Goal: Check status: Check status

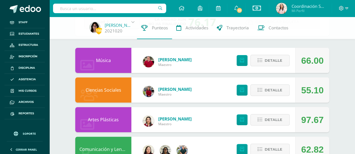
scroll to position [56, 0]
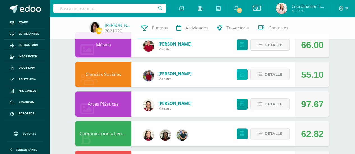
click at [245, 76] on link at bounding box center [241, 74] width 11 height 11
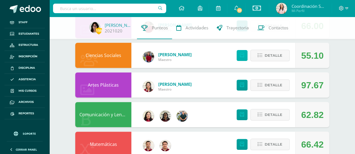
scroll to position [84, 0]
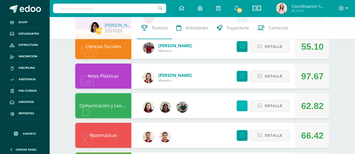
click at [245, 108] on link at bounding box center [241, 106] width 11 height 11
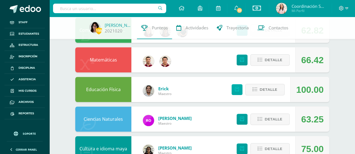
scroll to position [196, 0]
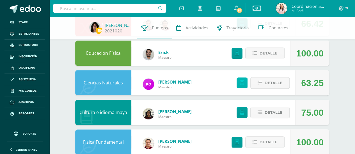
click at [243, 84] on icon at bounding box center [242, 83] width 4 height 5
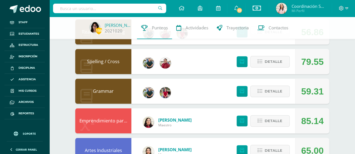
scroll to position [308, 0]
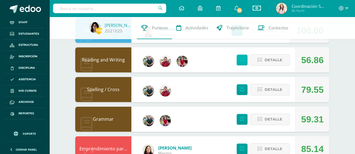
click at [242, 61] on icon at bounding box center [242, 60] width 4 height 5
click at [242, 91] on icon at bounding box center [242, 89] width 4 height 5
click at [240, 124] on link at bounding box center [241, 119] width 11 height 11
